Goal: Navigation & Orientation: Go to known website

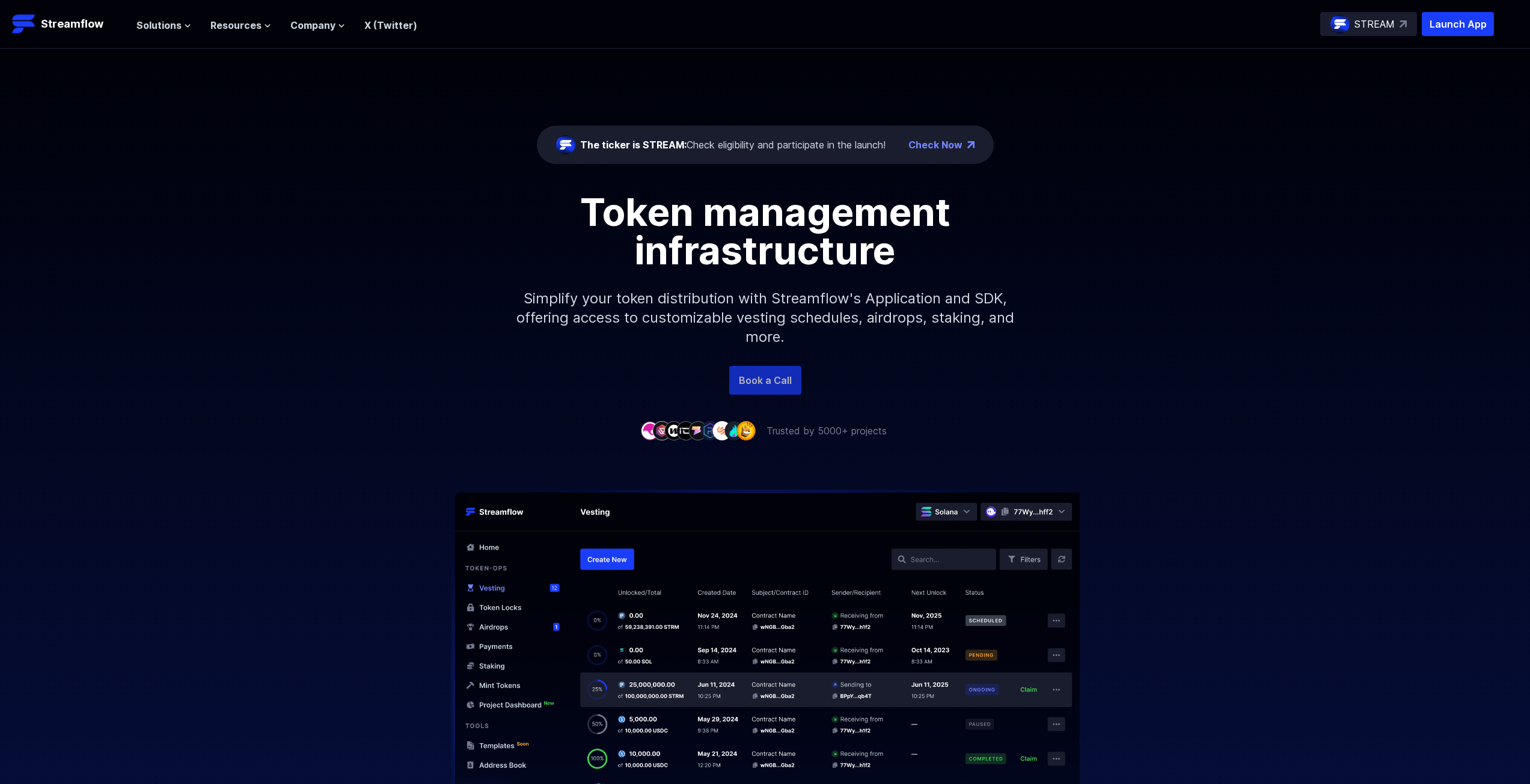
click at [759, 388] on link "Book a Call" at bounding box center [765, 380] width 72 height 29
click at [316, 30] on span "Company" at bounding box center [312, 25] width 45 height 14
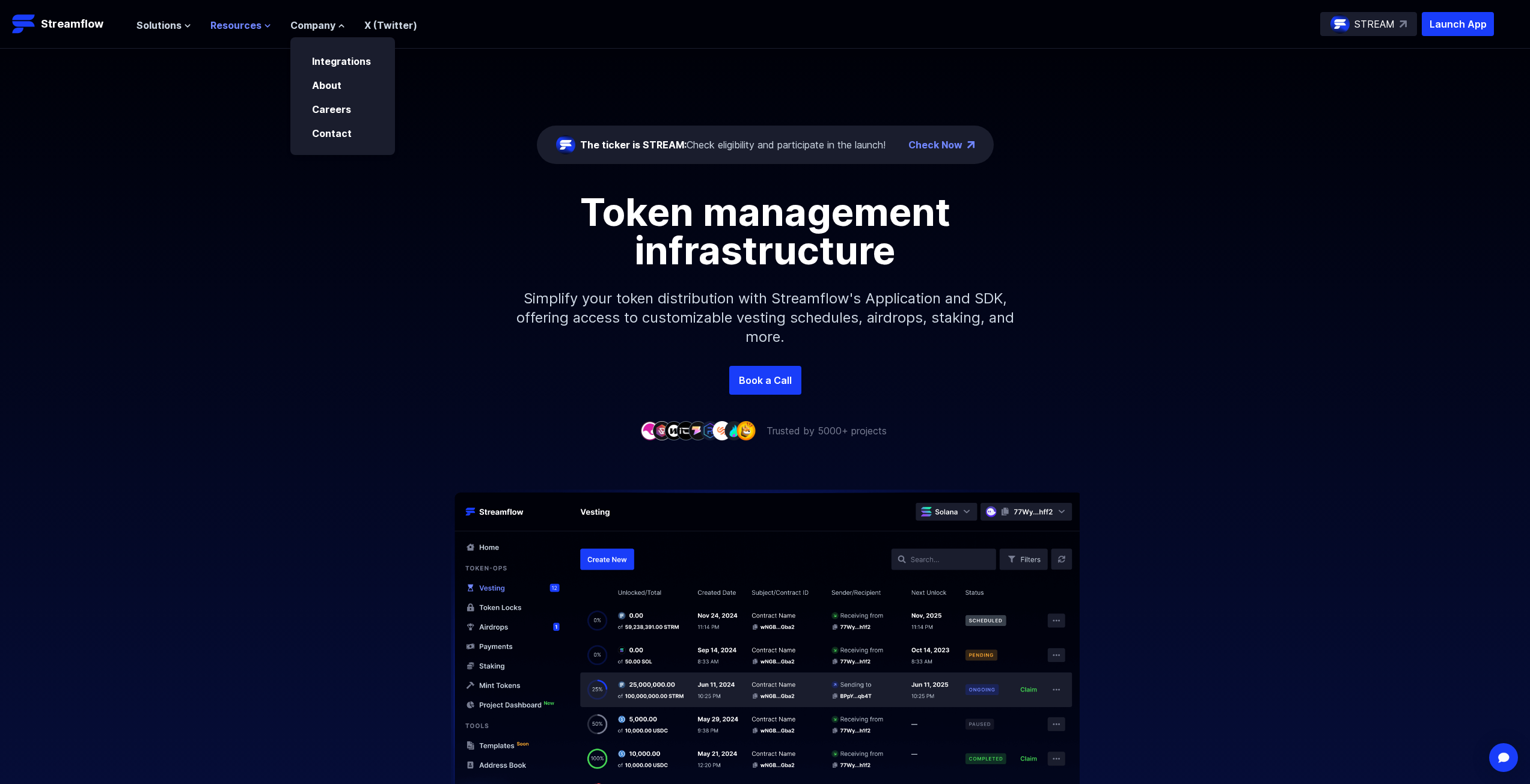
click at [255, 27] on span "Resources" at bounding box center [235, 25] width 51 height 14
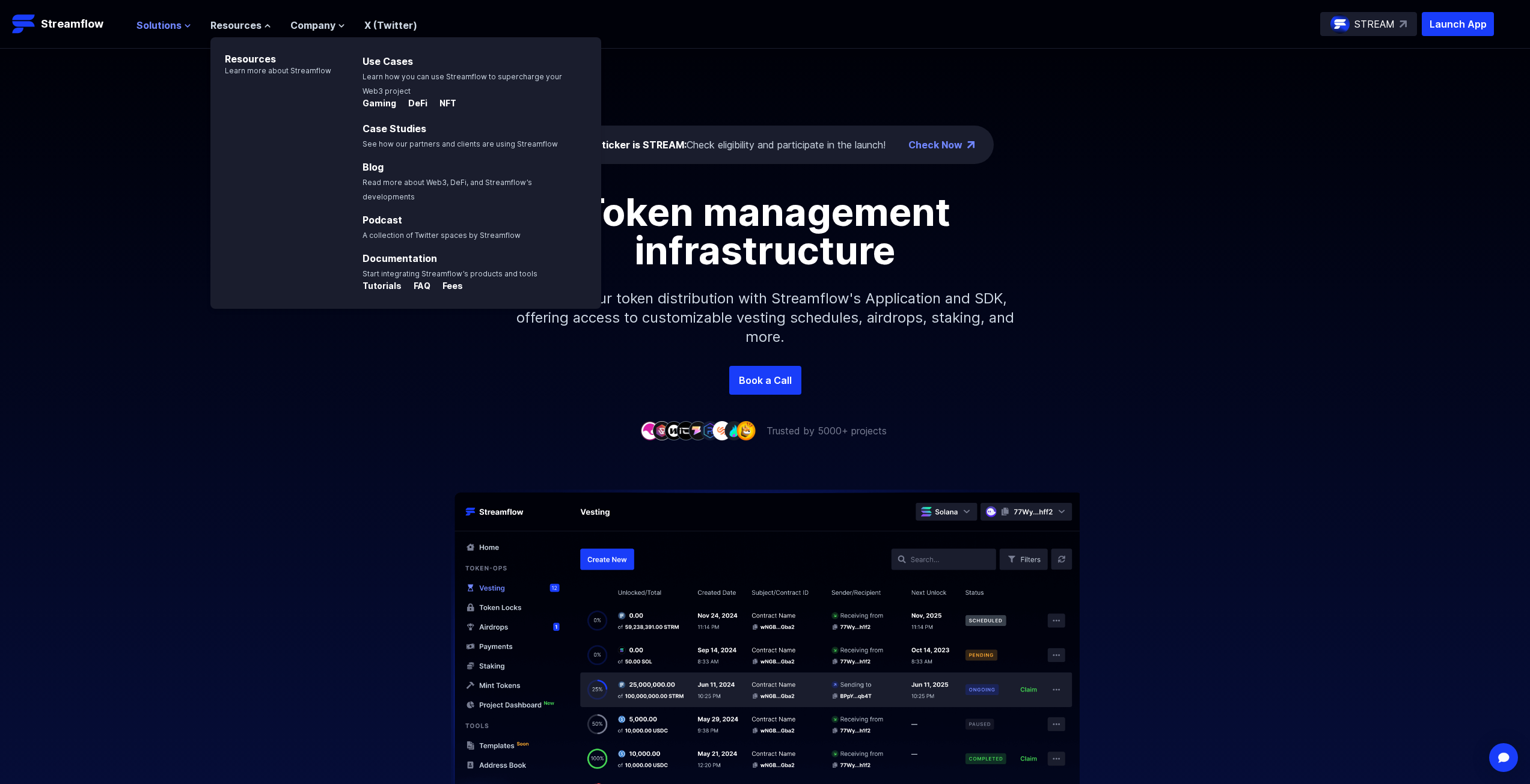
click at [174, 25] on span "Solutions" at bounding box center [158, 25] width 45 height 14
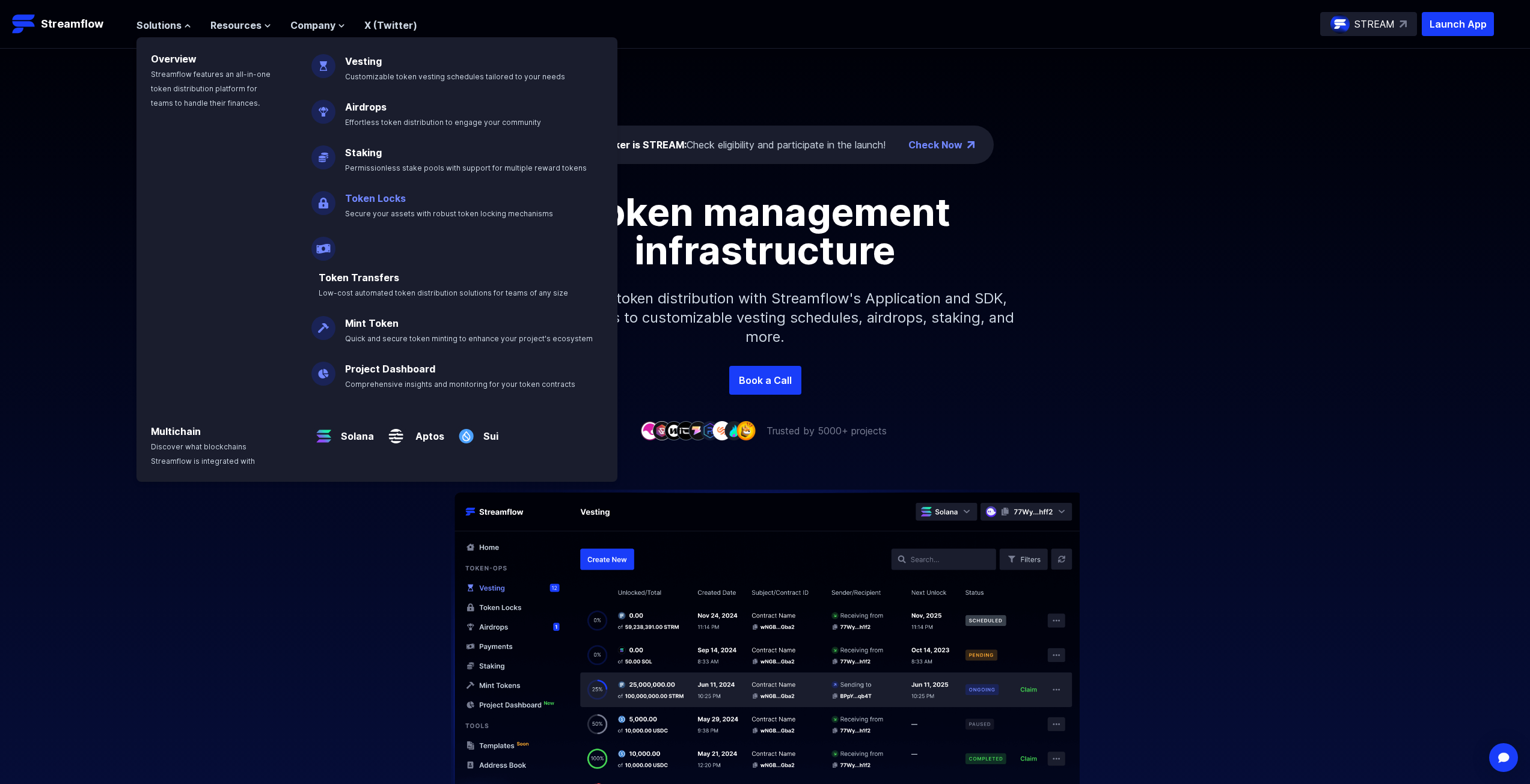
click at [382, 200] on link "Token Locks" at bounding box center [375, 198] width 60 height 12
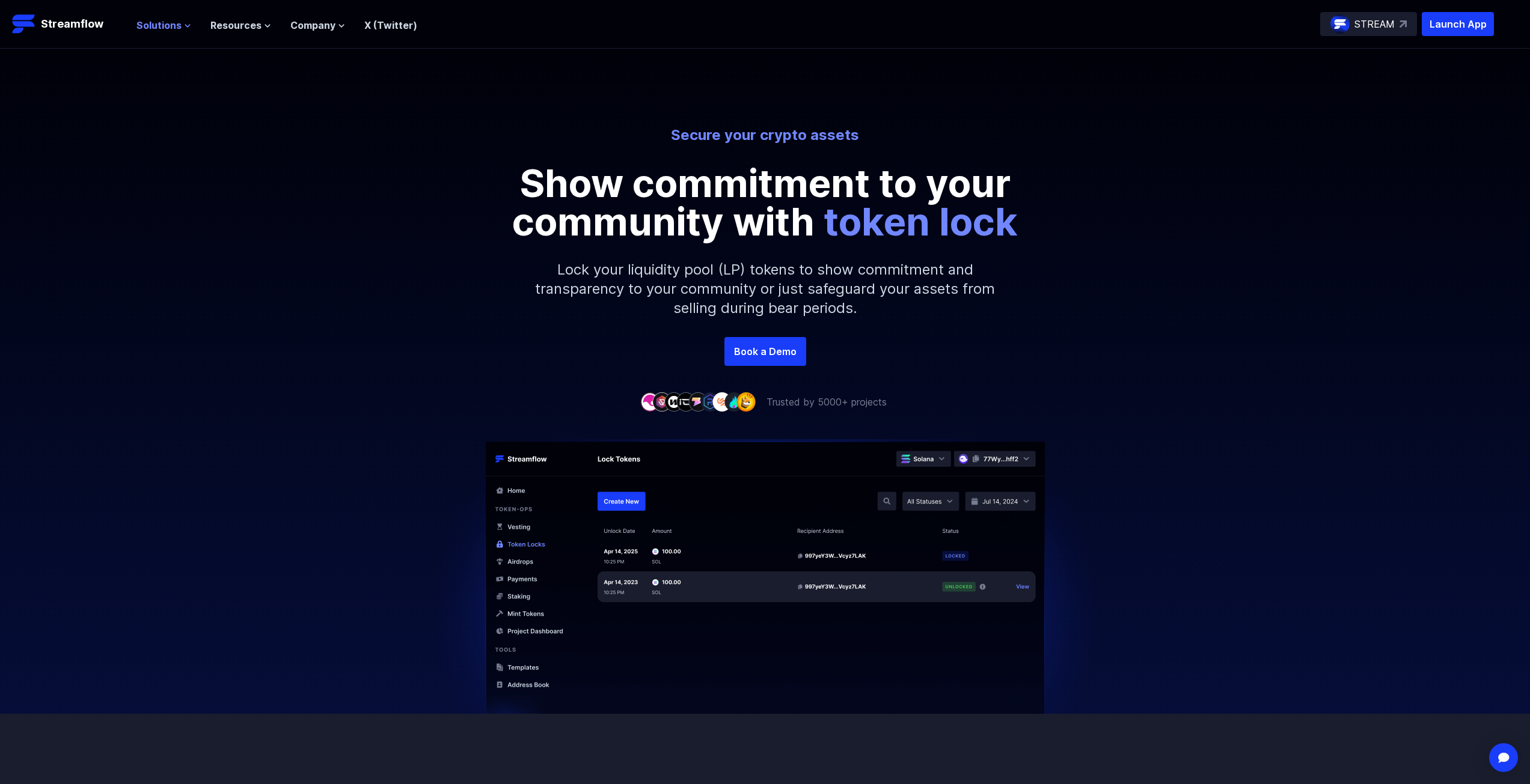
click at [156, 24] on span "Solutions" at bounding box center [158, 25] width 45 height 14
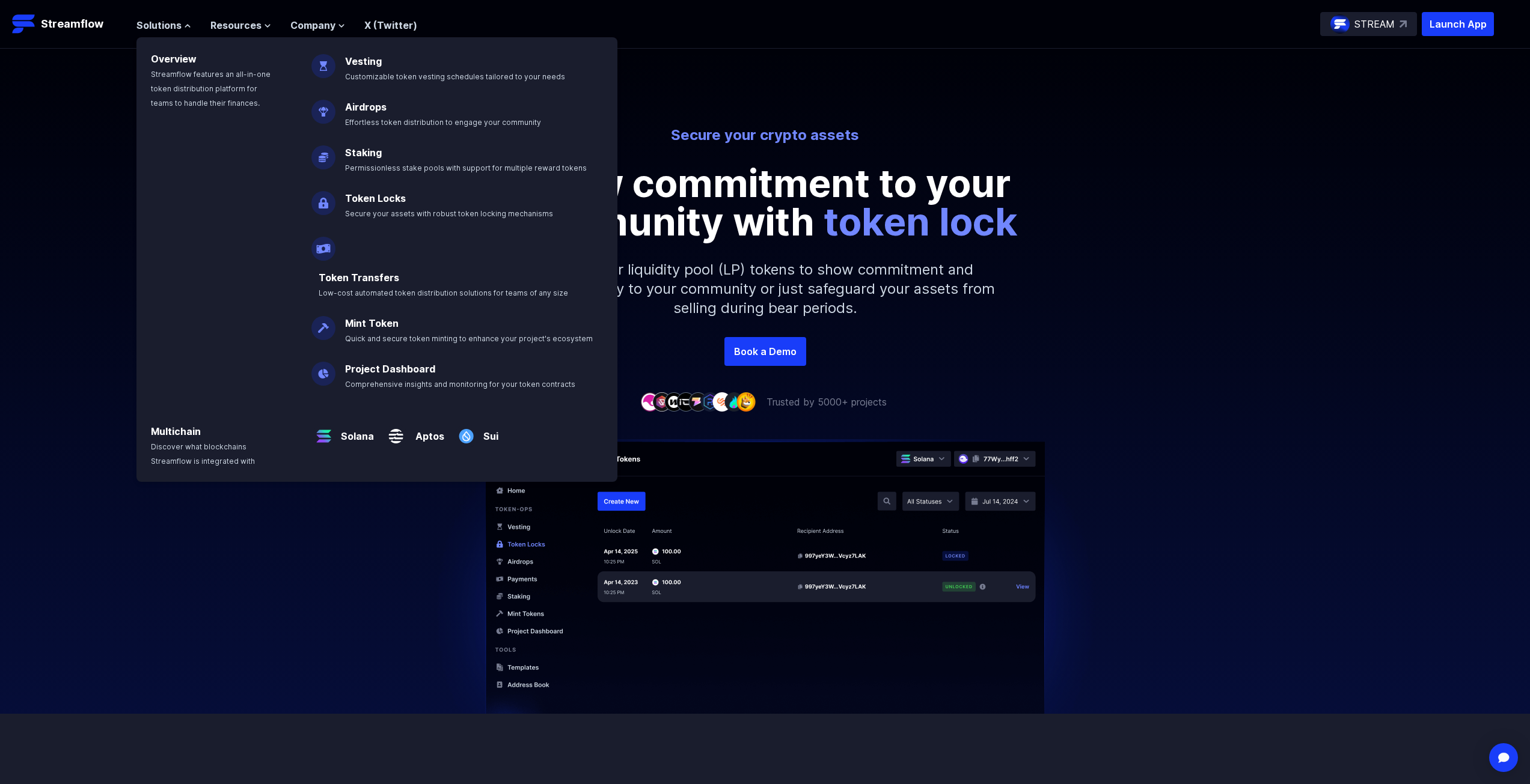
click at [1153, 138] on div "Secure your crypto assets Show commitment to your community with token lock Loc…" at bounding box center [765, 231] width 1530 height 212
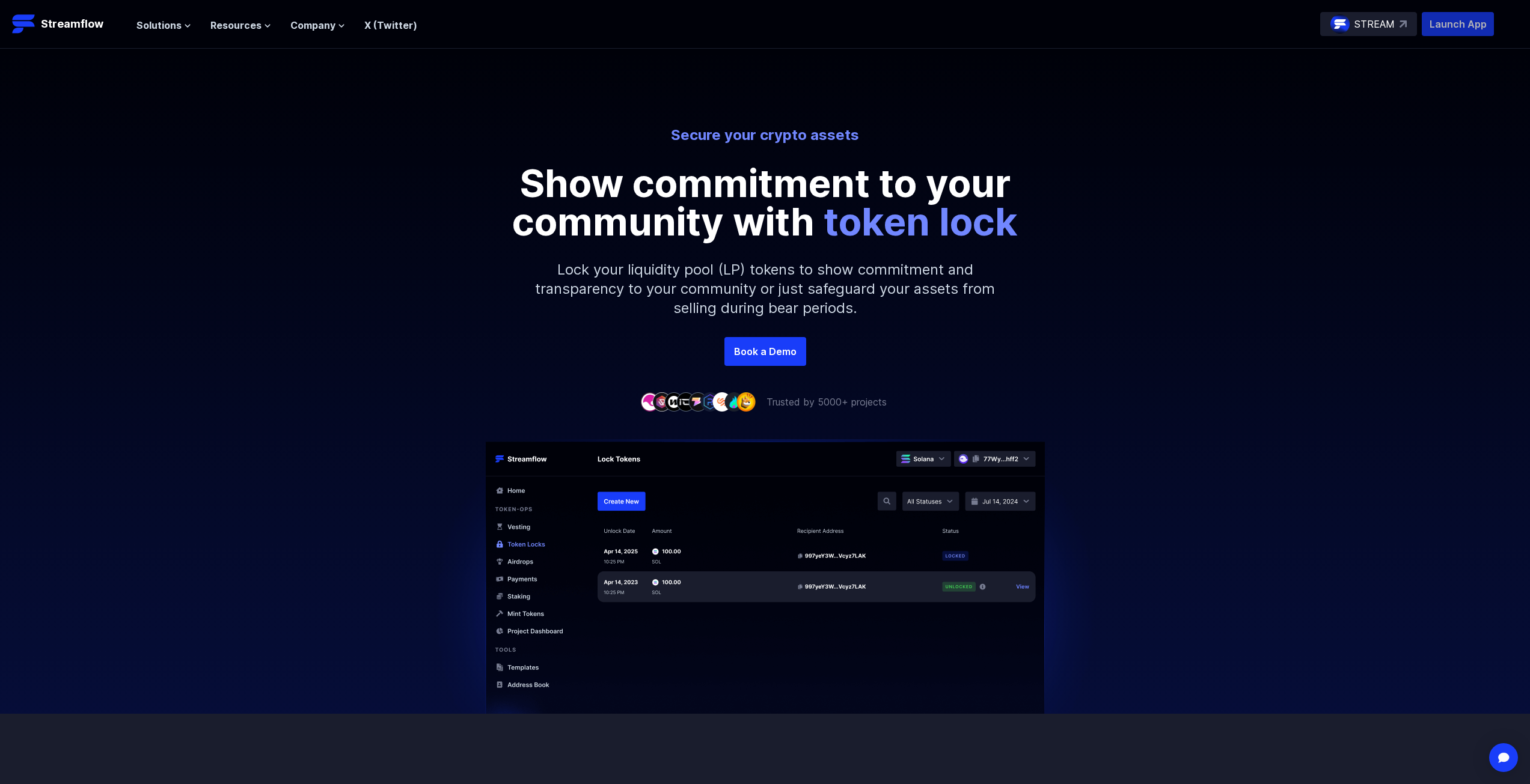
click at [1450, 30] on p "Launch App" at bounding box center [1458, 24] width 72 height 24
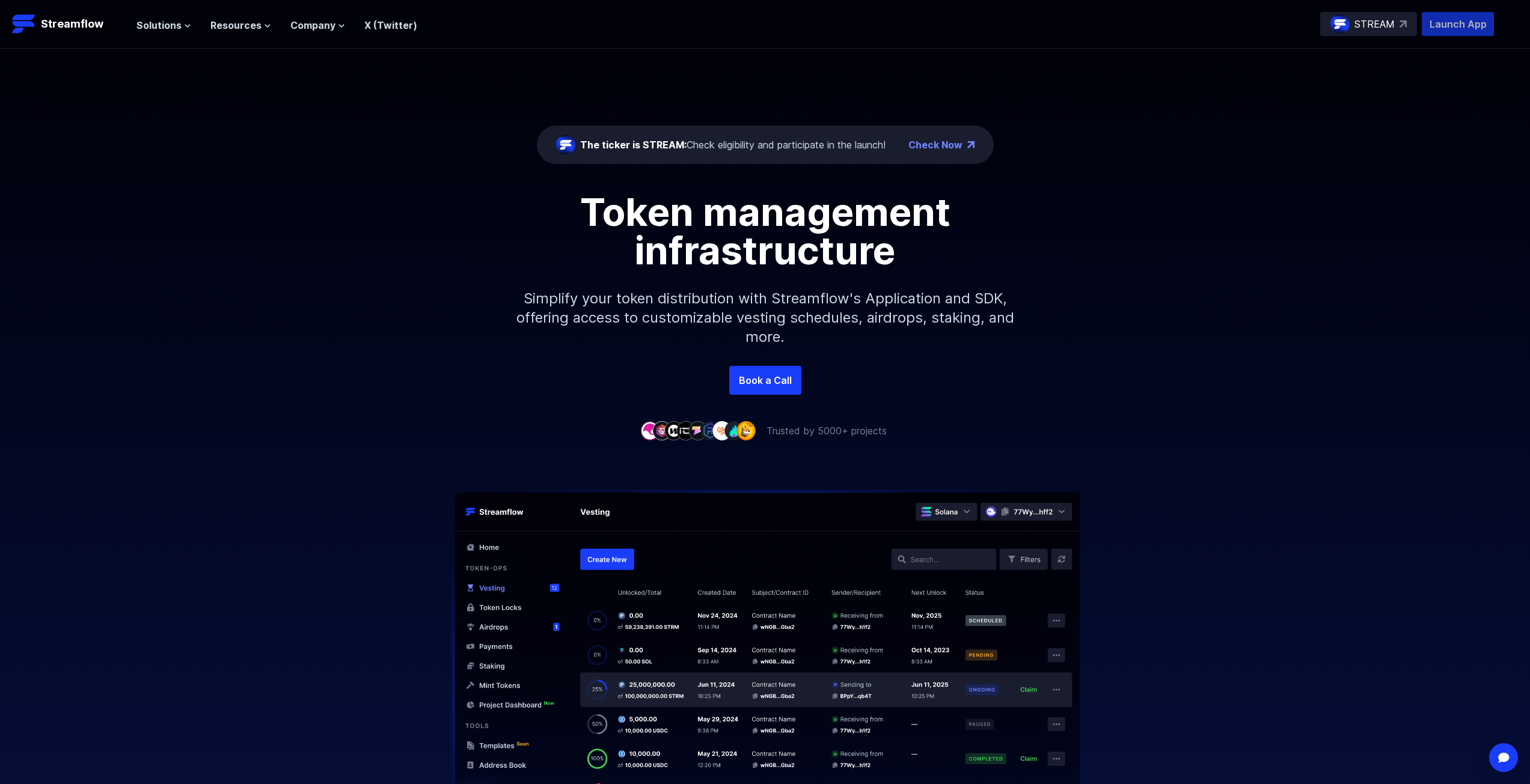
click at [1452, 31] on p "Launch App" at bounding box center [1458, 24] width 72 height 24
